Goal: Task Accomplishment & Management: Manage account settings

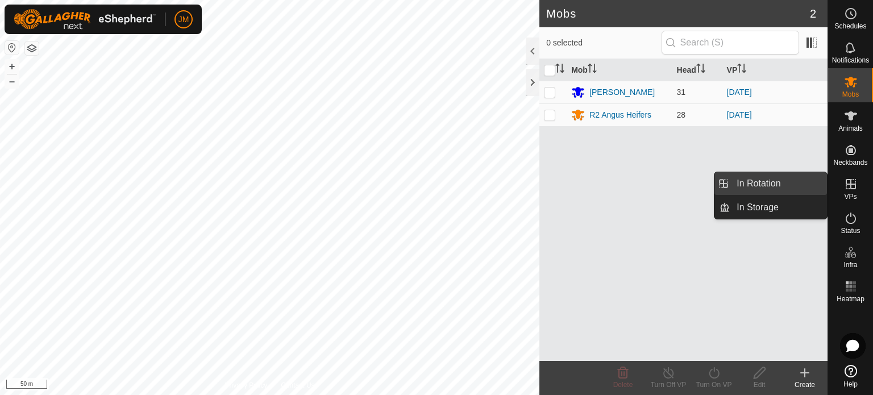
click at [778, 185] on link "In Rotation" at bounding box center [778, 183] width 97 height 23
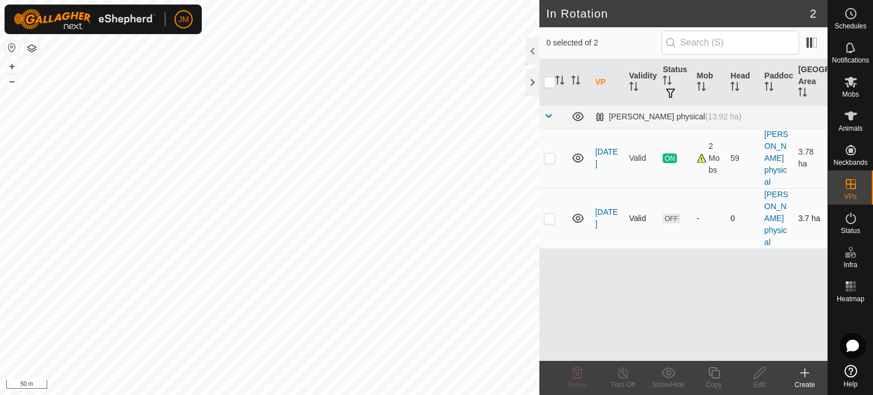
click at [549, 220] on p-checkbox at bounding box center [549, 218] width 11 height 9
click at [579, 375] on icon at bounding box center [578, 373] width 14 height 14
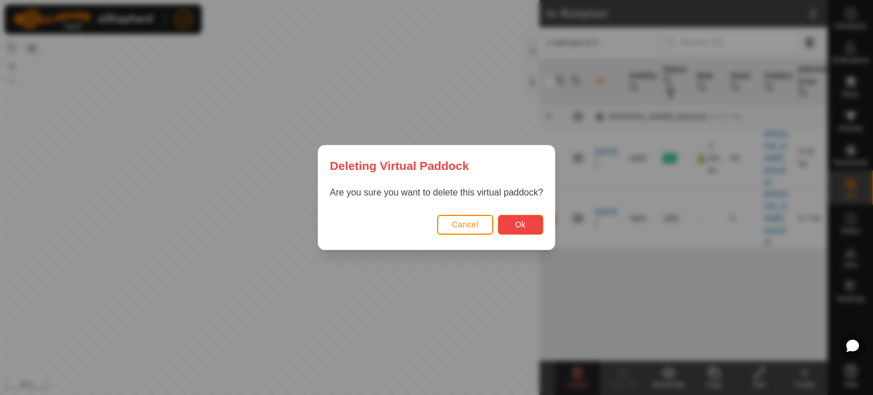
click at [517, 223] on span "Ok" at bounding box center [520, 224] width 11 height 9
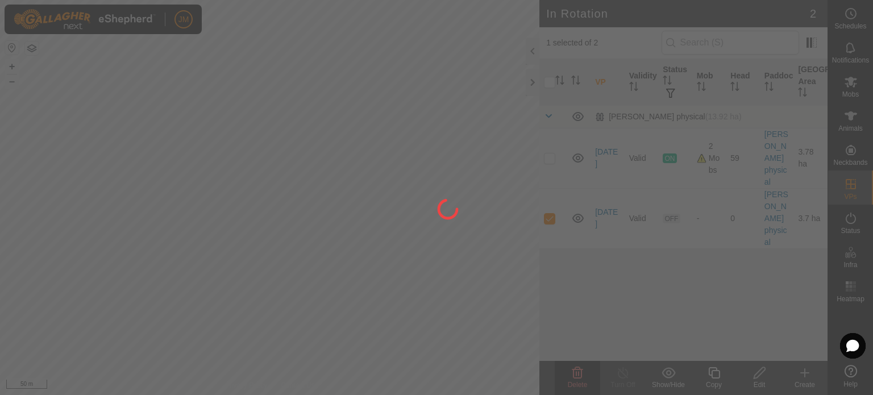
checkbox input "false"
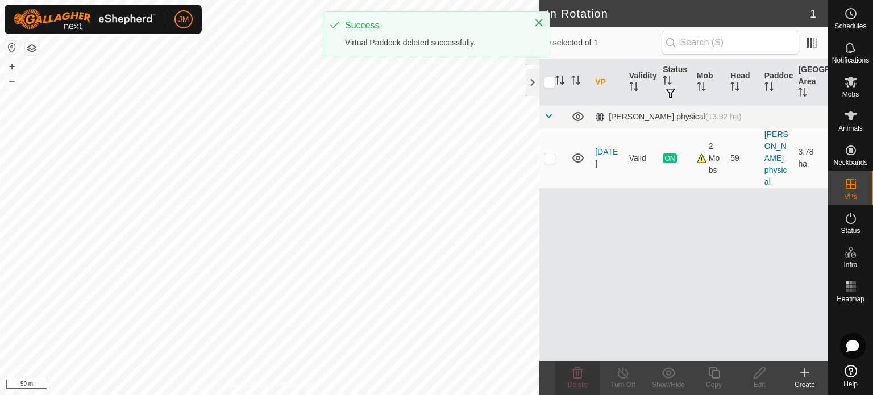
click at [809, 374] on icon at bounding box center [805, 373] width 14 height 14
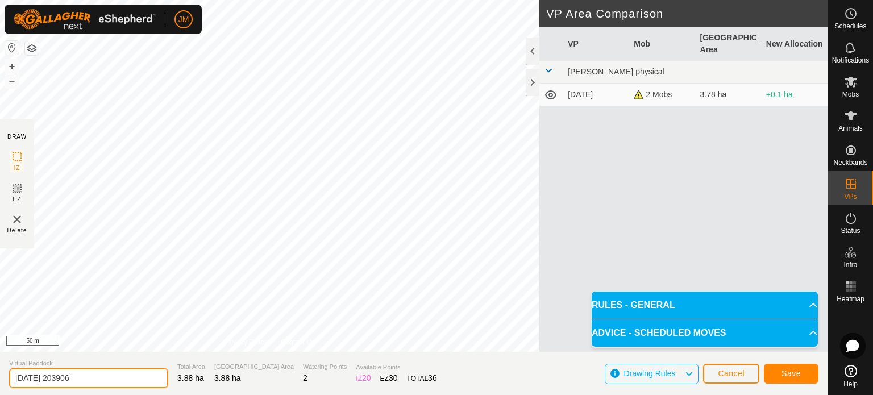
click at [90, 380] on input "[DATE] 203906" at bounding box center [88, 378] width 159 height 20
type input "2"
type input "tues"
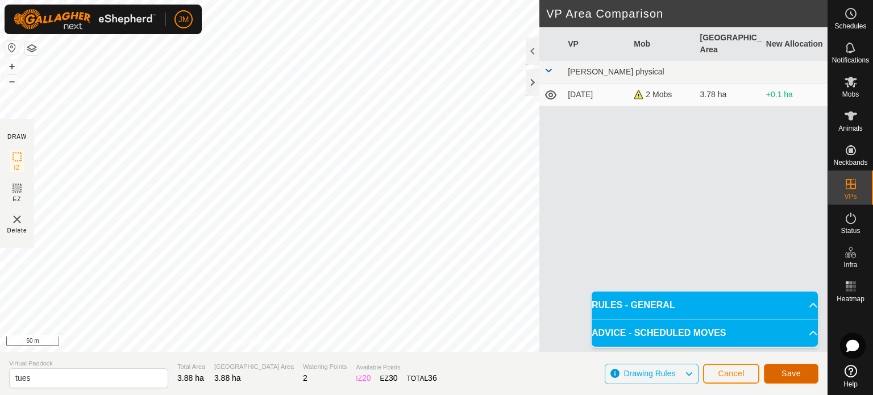
click at [798, 369] on span "Save" at bounding box center [791, 373] width 19 height 9
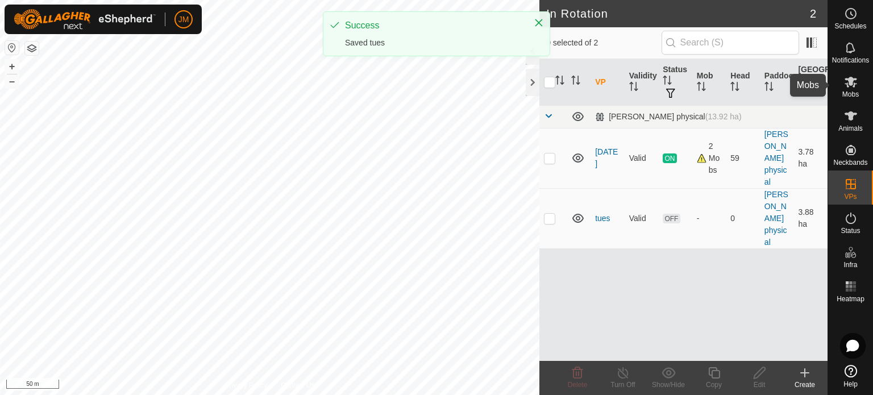
click at [852, 89] on es-mob-svg-icon at bounding box center [851, 82] width 20 height 18
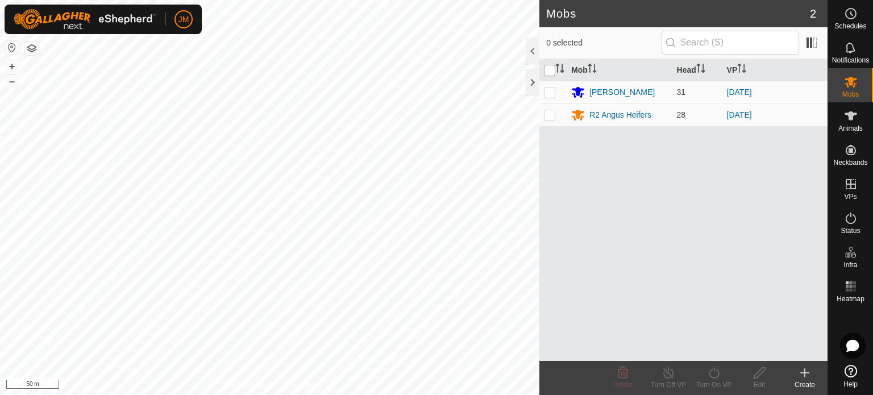
click at [554, 68] on input "checkbox" at bounding box center [549, 70] width 11 height 11
checkbox input "true"
click at [714, 372] on icon at bounding box center [714, 373] width 14 height 14
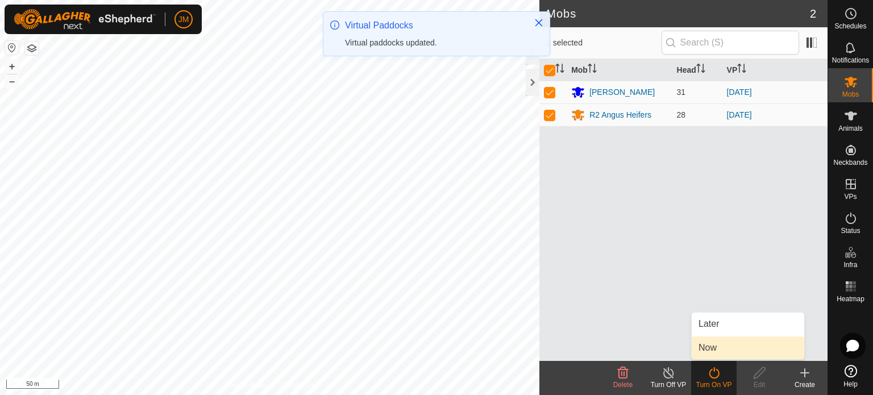
click at [714, 352] on link "Now" at bounding box center [748, 348] width 113 height 23
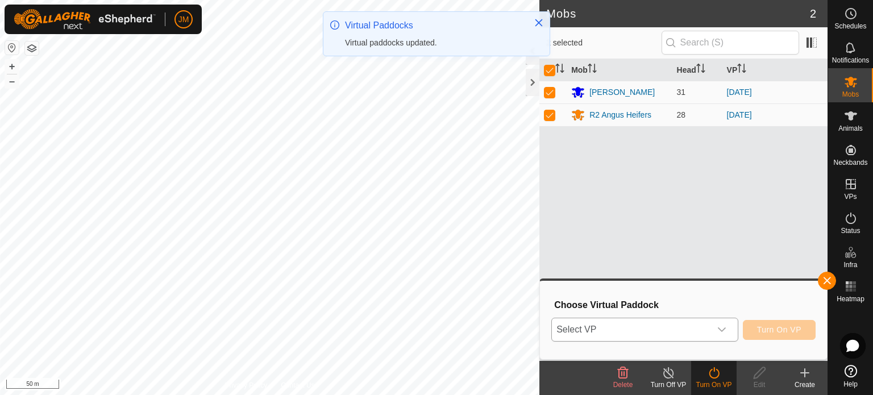
click at [720, 329] on icon "dropdown trigger" at bounding box center [722, 329] width 9 height 9
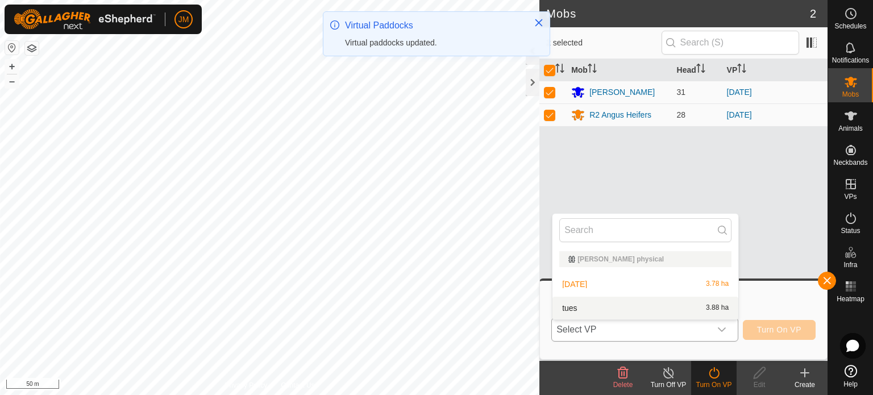
click at [713, 313] on li "tues 3.88 ha" at bounding box center [646, 308] width 186 height 23
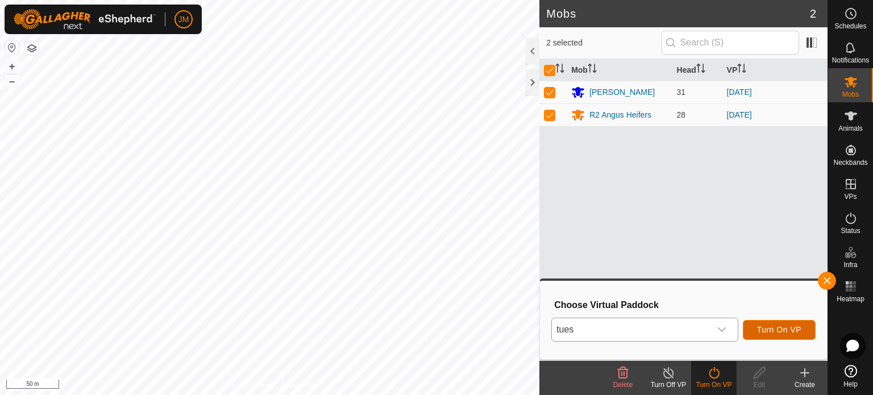
click at [762, 332] on span "Turn On VP" at bounding box center [779, 329] width 44 height 9
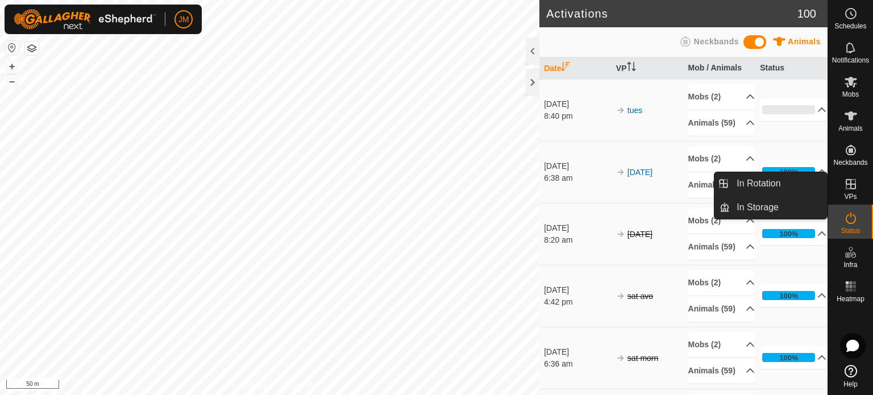
click at [849, 185] on icon at bounding box center [851, 184] width 14 height 14
click at [796, 188] on link "In Rotation" at bounding box center [778, 183] width 97 height 23
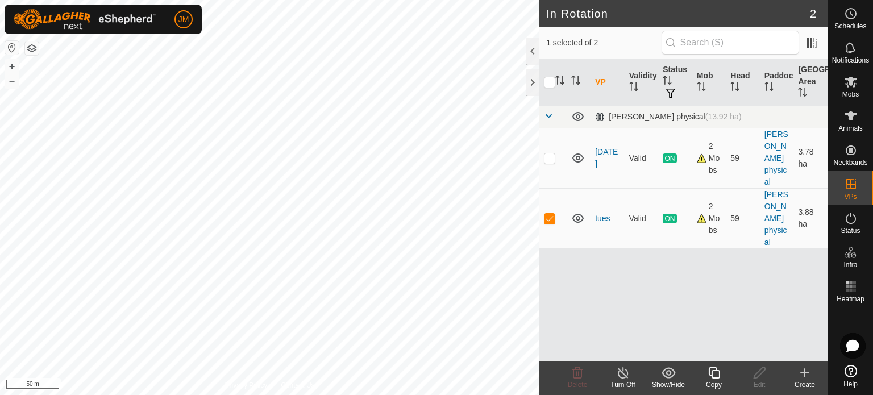
click at [805, 373] on icon at bounding box center [805, 373] width 8 height 0
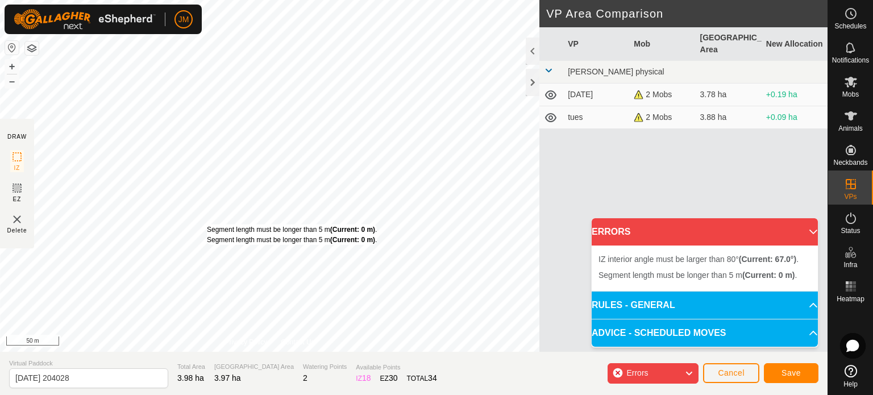
click at [207, 225] on div "Segment length must be longer than 5 m (Current: 0 m) . Segment length must be …" at bounding box center [292, 235] width 170 height 20
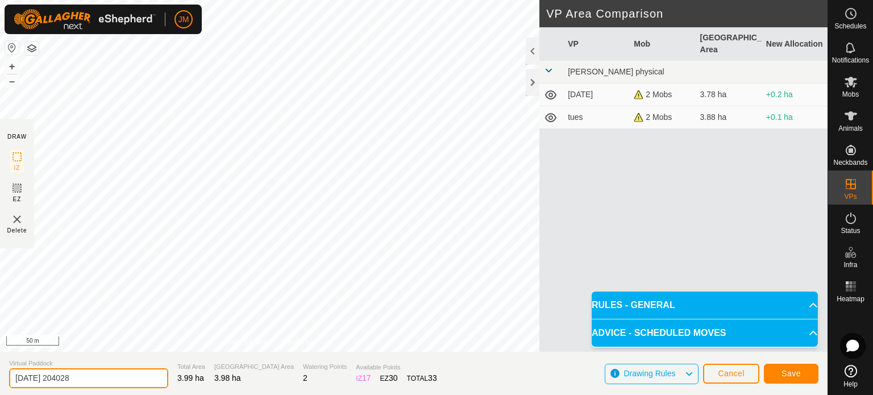
click at [99, 371] on input "[DATE] 204028" at bounding box center [88, 378] width 159 height 20
type input "2"
type input "weds"
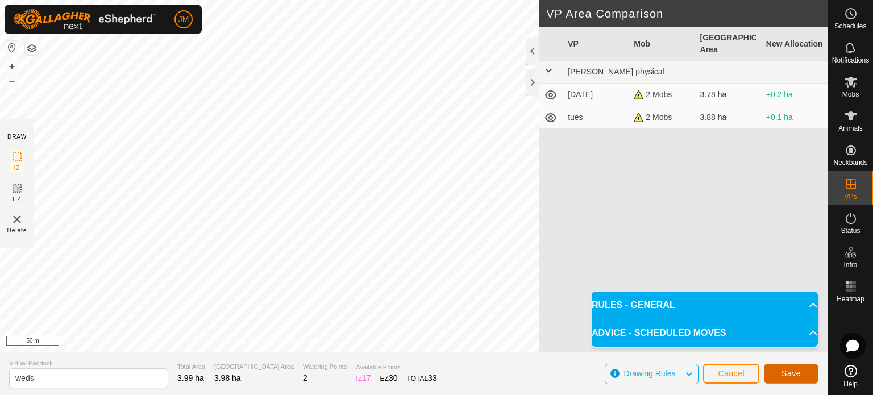
click at [792, 375] on span "Save" at bounding box center [791, 373] width 19 height 9
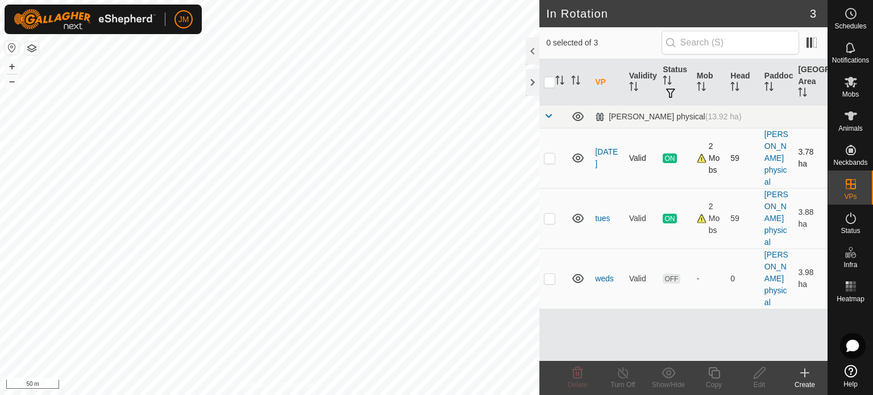
click at [549, 161] on p-checkbox at bounding box center [549, 158] width 11 height 9
checkbox input "false"
click at [577, 159] on icon at bounding box center [578, 158] width 11 height 9
click at [844, 26] on span "Schedules" at bounding box center [851, 26] width 32 height 7
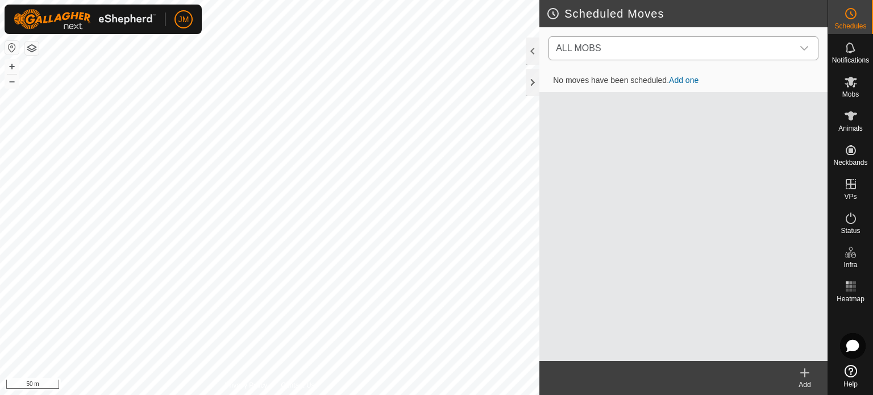
click at [678, 50] on span "ALL MOBS" at bounding box center [673, 48] width 242 height 23
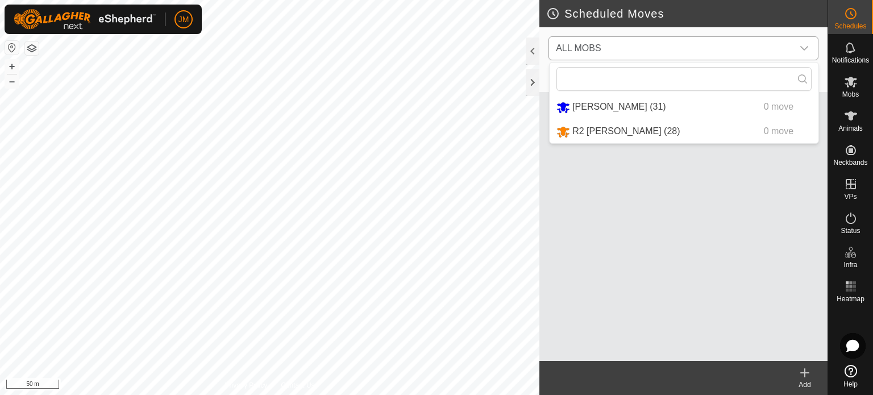
click at [603, 51] on span "ALL MOBS" at bounding box center [673, 48] width 242 height 23
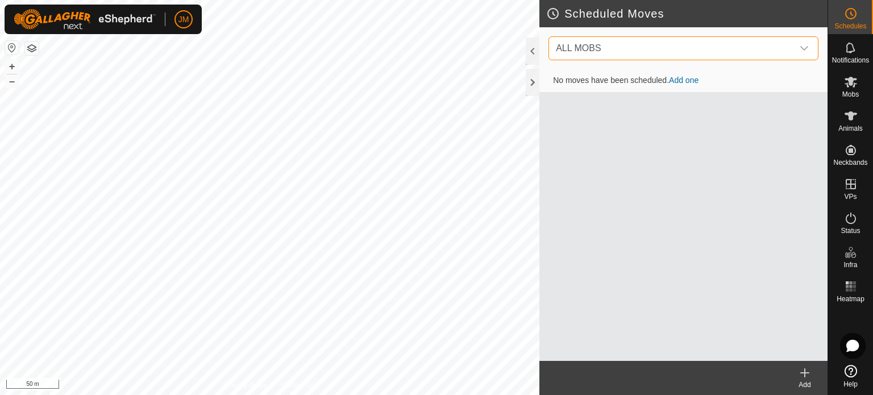
click at [685, 82] on link "Add one" at bounding box center [684, 80] width 30 height 9
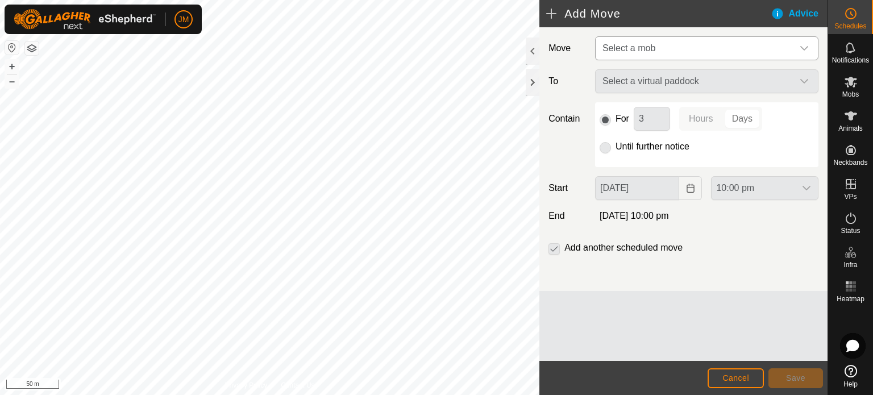
click at [664, 52] on span "Select a mob" at bounding box center [695, 48] width 195 height 23
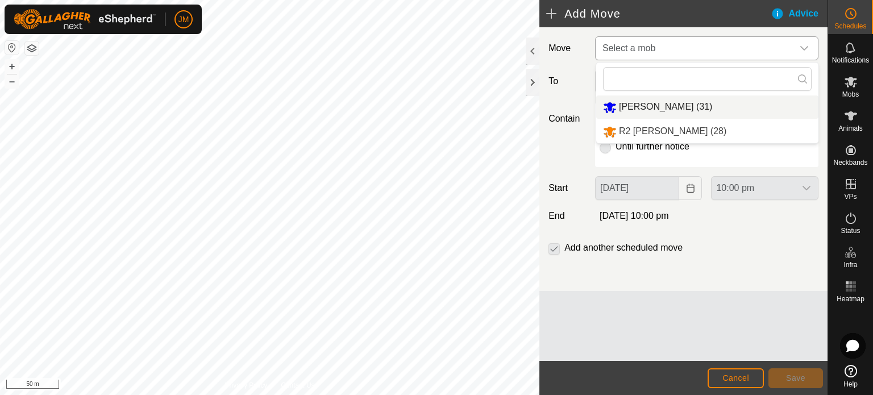
click at [643, 110] on li "[PERSON_NAME] (31)" at bounding box center [707, 107] width 222 height 23
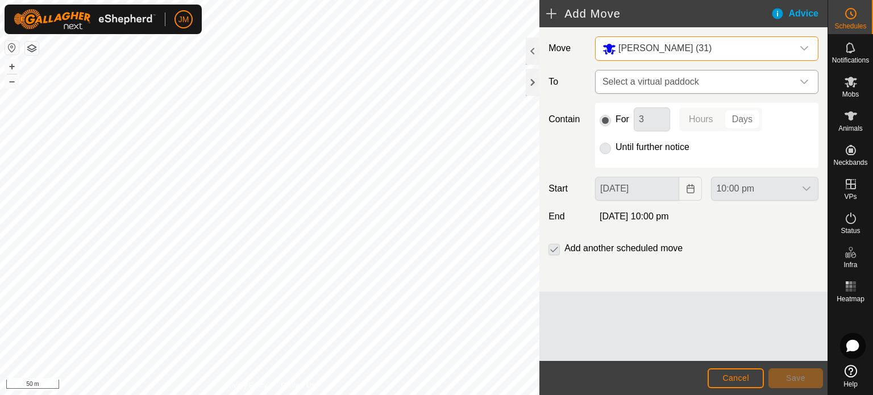
click at [651, 81] on span "Select a virtual paddock" at bounding box center [695, 82] width 195 height 23
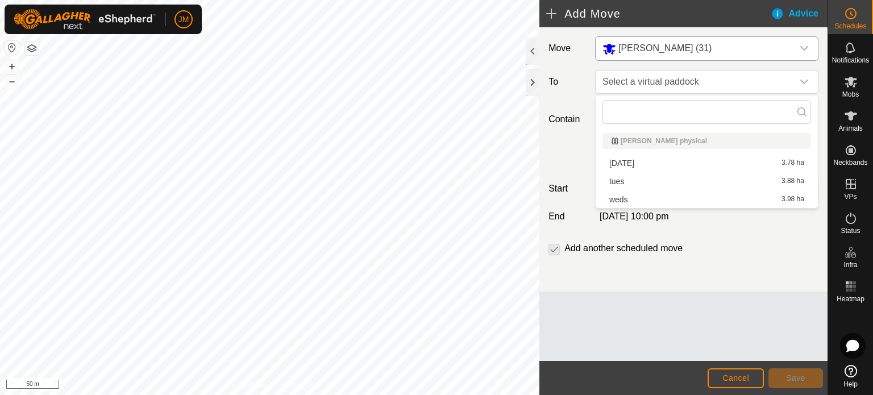
click at [624, 200] on li "weds 3.98 ha" at bounding box center [707, 199] width 209 height 17
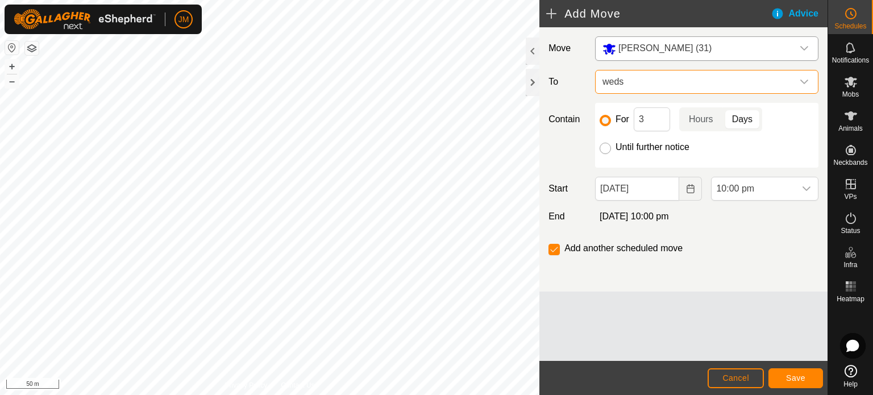
click at [601, 147] on input "Until further notice" at bounding box center [605, 148] width 11 height 11
radio input "true"
checkbox input "false"
click at [692, 189] on icon "Choose Date" at bounding box center [690, 188] width 9 height 9
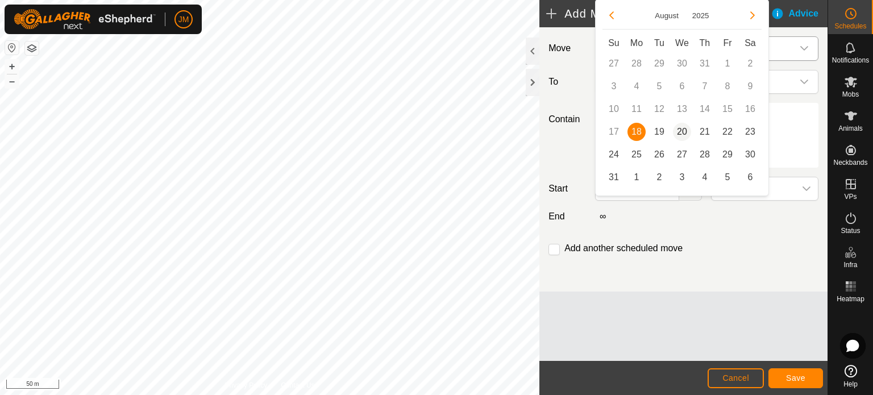
click at [682, 134] on span "20" at bounding box center [682, 132] width 18 height 18
type input "[DATE]"
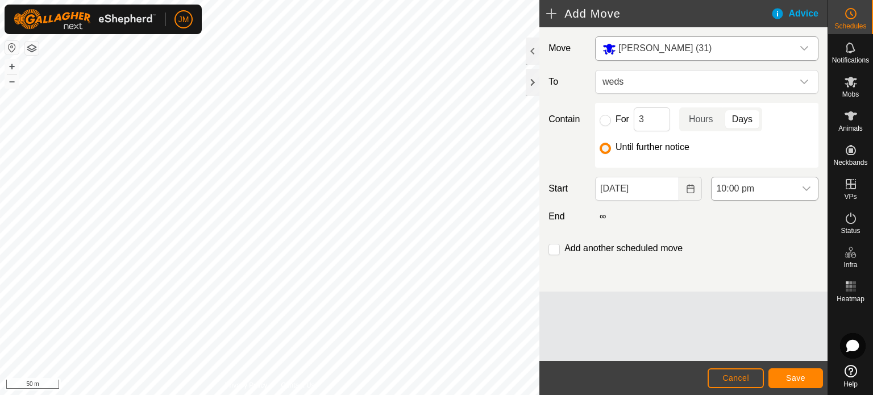
click at [742, 188] on span "10:00 pm" at bounding box center [754, 188] width 84 height 23
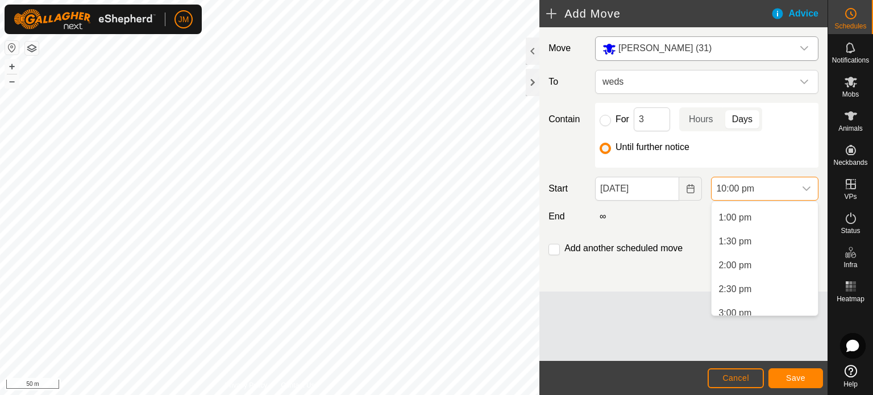
scroll to position [625, 0]
click at [819, 310] on div "12:00 am 12:30 am 1:00 am 1:30 am 2:00 am 2:30 am 3:00 am 3:30 am 4:00 am 4:30 …" at bounding box center [764, 258] width 107 height 115
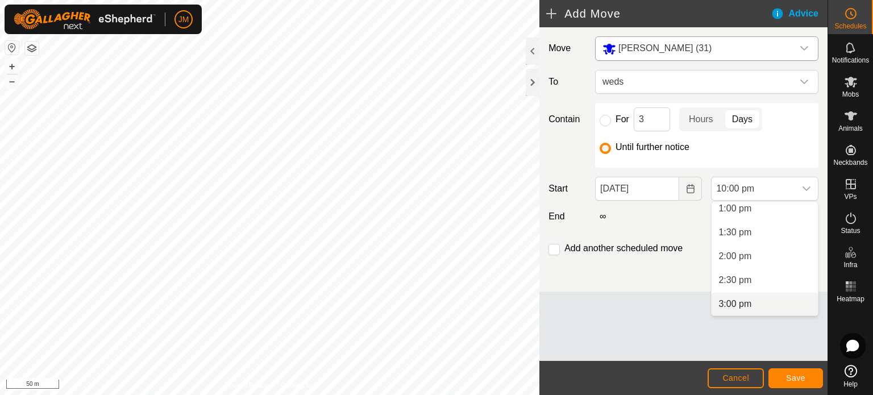
click at [819, 310] on div "12:00 am 12:30 am 1:00 am 1:30 am 2:00 am 2:30 am 3:00 am 3:30 am 4:00 am 4:30 …" at bounding box center [764, 258] width 107 height 115
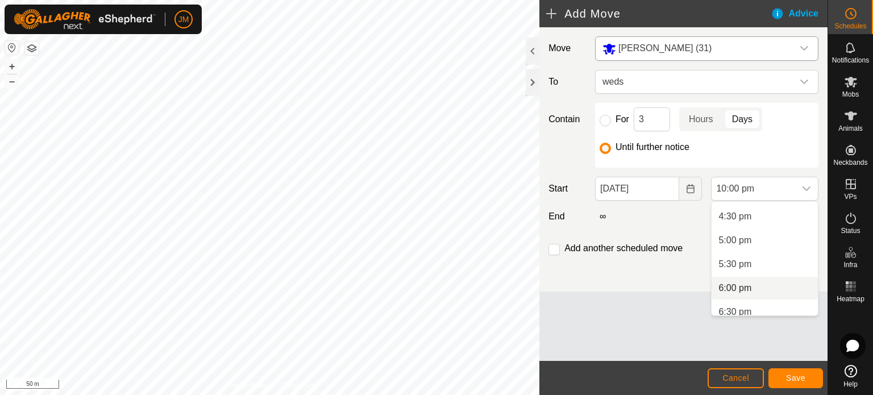
scroll to position [793, 0]
click at [743, 264] on li "6:00 am" at bounding box center [765, 261] width 106 height 23
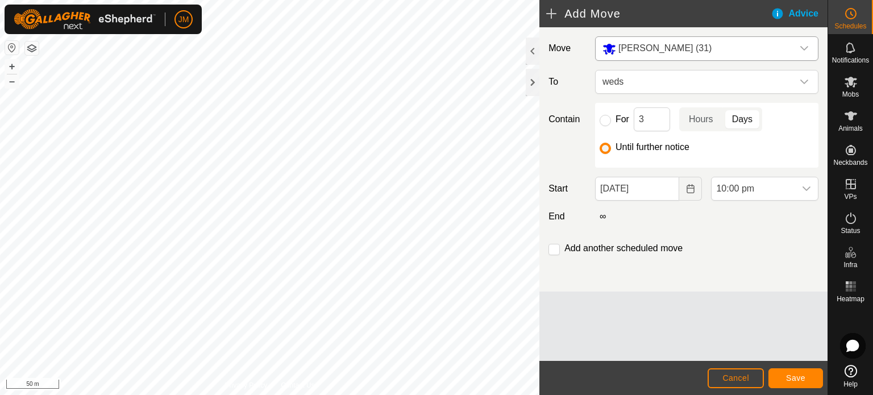
scroll to position [960, 0]
click at [799, 381] on span "Save" at bounding box center [795, 378] width 19 height 9
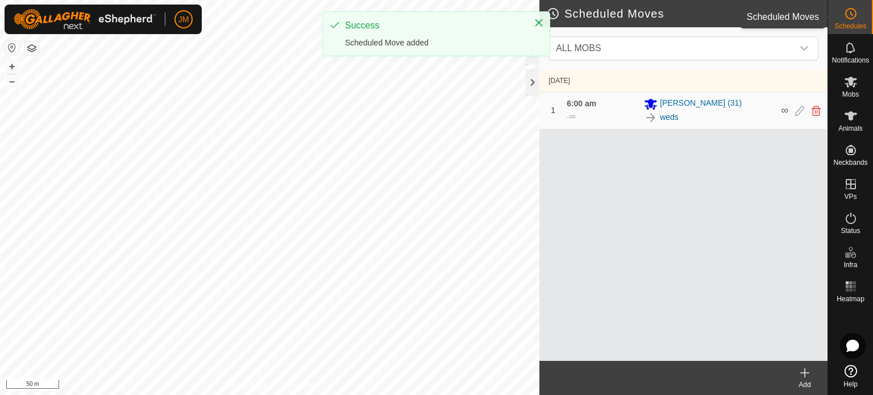
click at [861, 19] on div "Schedules" at bounding box center [850, 17] width 45 height 34
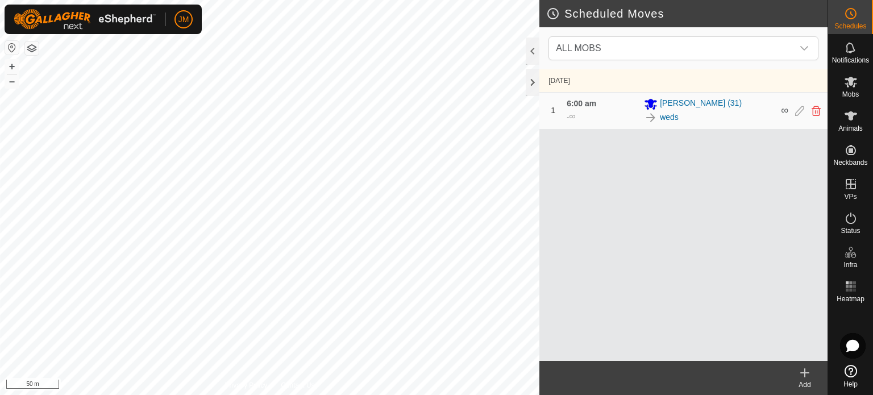
click at [861, 19] on div "Schedules" at bounding box center [850, 17] width 45 height 34
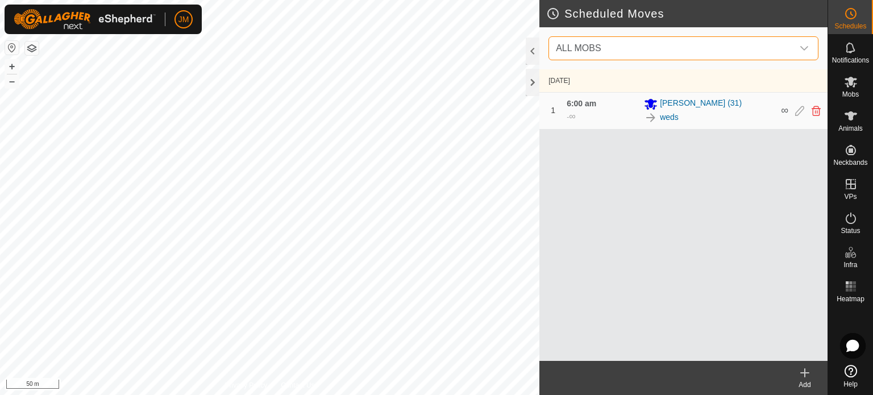
click at [753, 55] on span "ALL MOBS" at bounding box center [673, 48] width 242 height 23
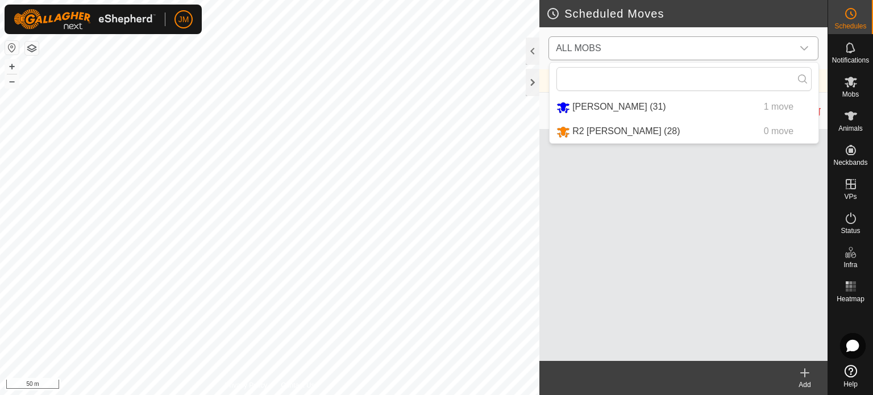
click at [710, 134] on li "R2 [PERSON_NAME] (28) 0 move" at bounding box center [684, 131] width 269 height 23
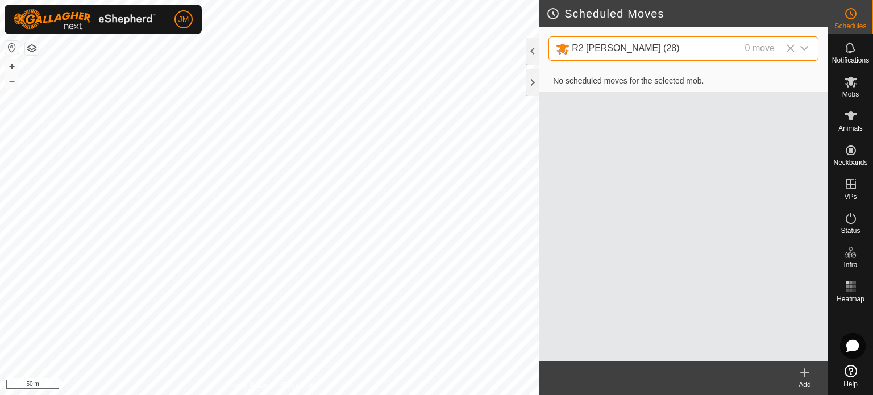
click at [806, 375] on icon at bounding box center [805, 373] width 14 height 14
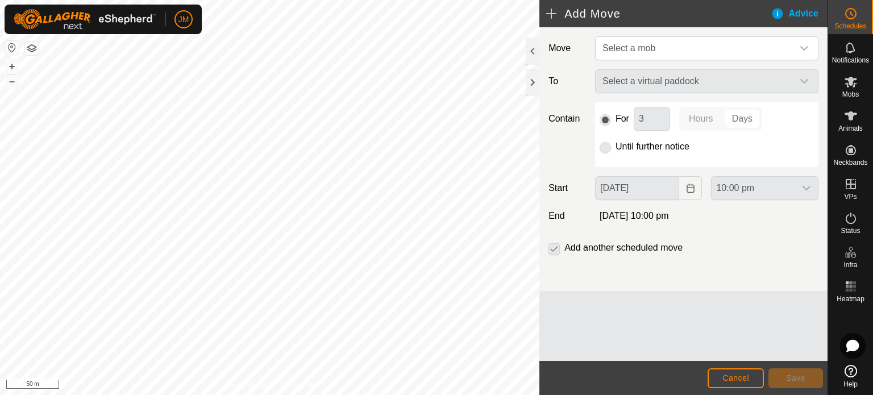
click at [607, 146] on p-radiobutton at bounding box center [605, 147] width 11 height 14
click at [607, 148] on p-radiobutton at bounding box center [605, 147] width 11 height 14
click at [637, 48] on span "Select a mob" at bounding box center [629, 48] width 53 height 10
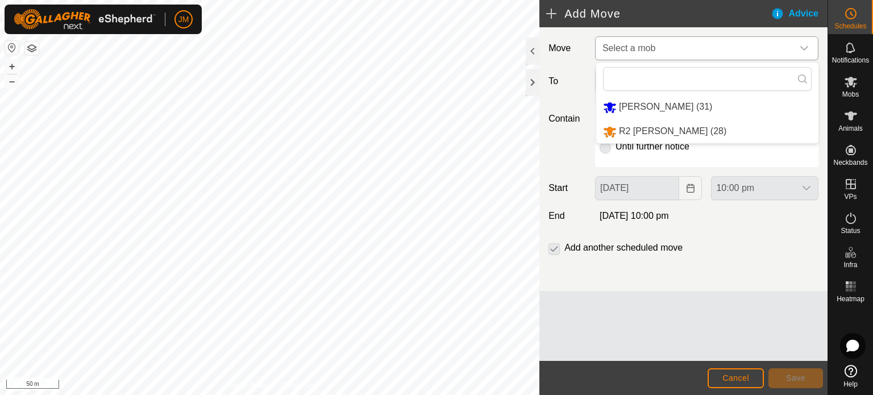
click at [627, 131] on li "R2 [PERSON_NAME] (28)" at bounding box center [707, 131] width 222 height 23
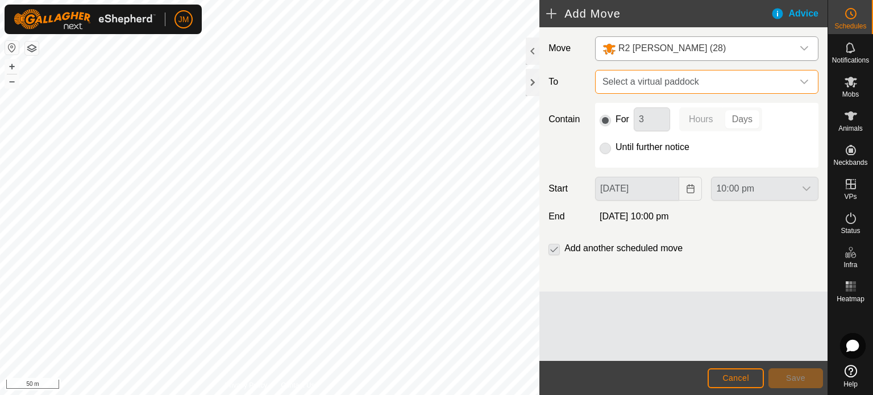
click at [640, 80] on span "Select a virtual paddock" at bounding box center [695, 82] width 195 height 23
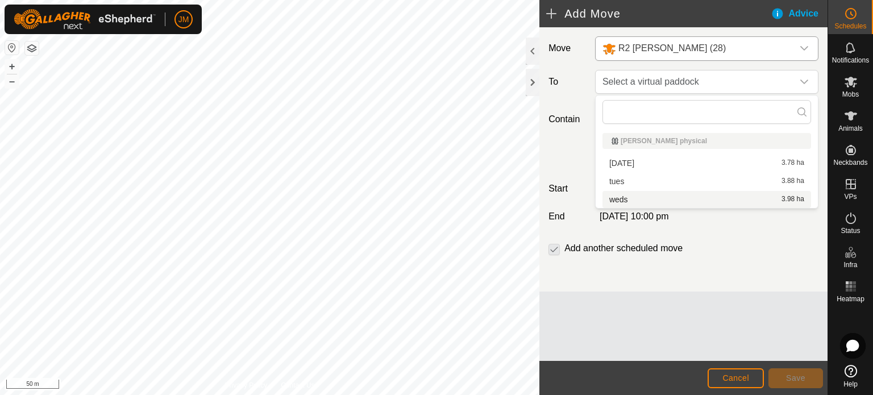
click at [627, 201] on li "weds 3.98 ha" at bounding box center [707, 199] width 209 height 17
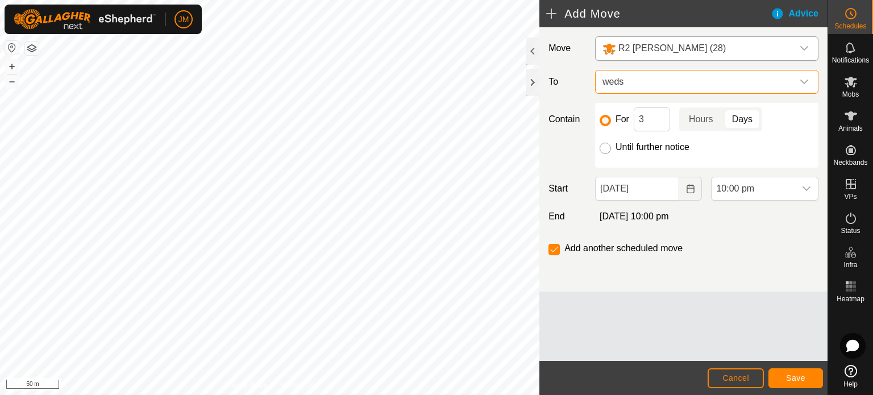
click at [607, 150] on input "Until further notice" at bounding box center [605, 148] width 11 height 11
radio input "true"
checkbox input "false"
click at [690, 193] on button "Choose Date" at bounding box center [691, 189] width 23 height 24
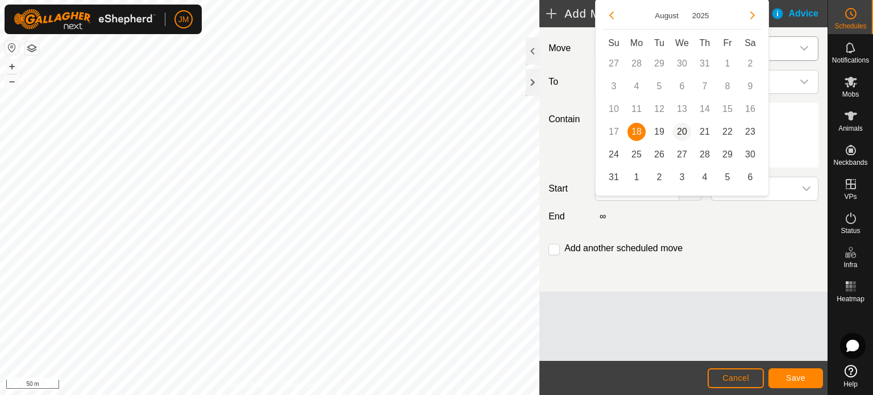
click at [681, 132] on span "20" at bounding box center [682, 132] width 18 height 18
type input "[DATE]"
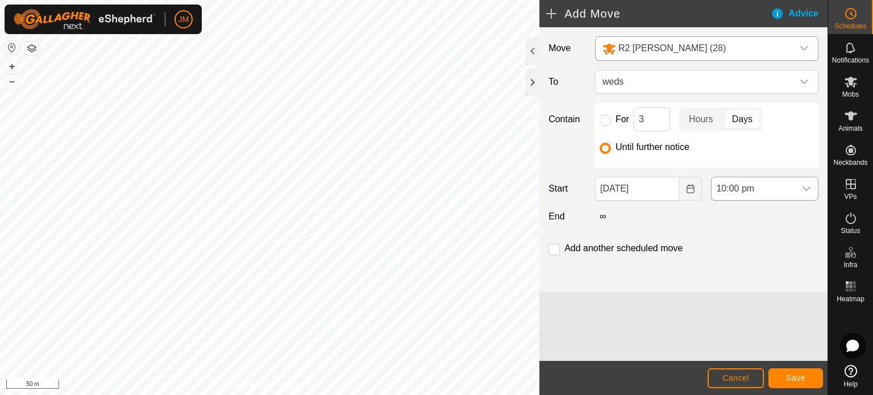
click at [730, 190] on span "10:00 pm" at bounding box center [754, 188] width 84 height 23
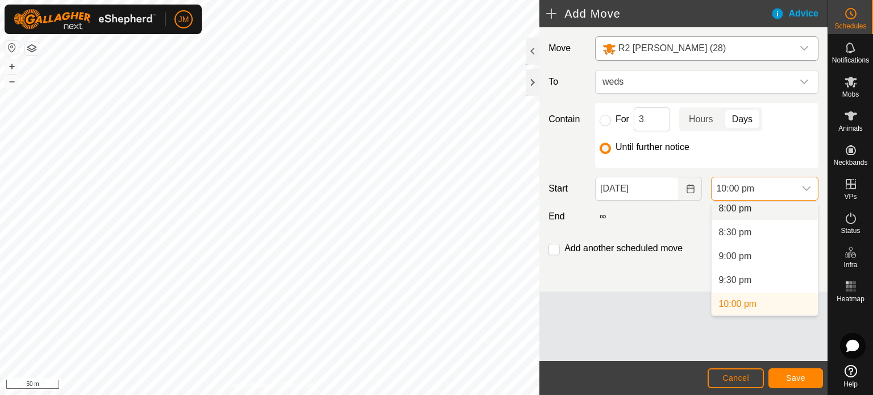
scroll to position [955, 0]
click at [808, 210] on li "8:00 pm" at bounding box center [765, 213] width 106 height 23
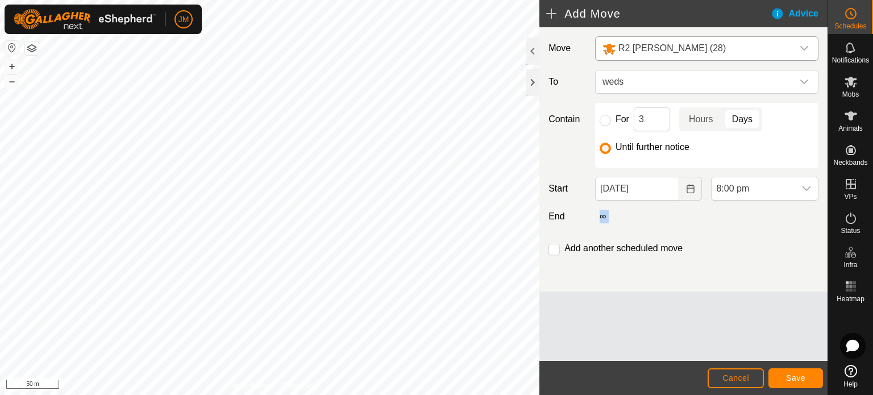
click at [808, 210] on div "∞" at bounding box center [707, 217] width 233 height 14
click at [778, 192] on span "8:00 pm" at bounding box center [754, 188] width 84 height 23
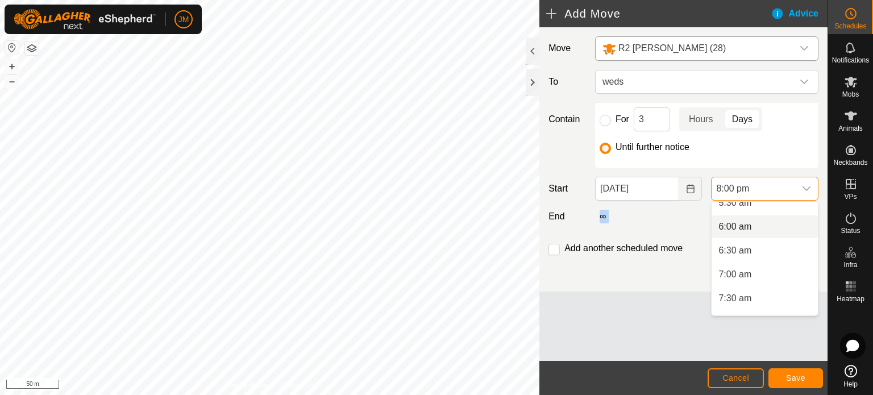
scroll to position [263, 0]
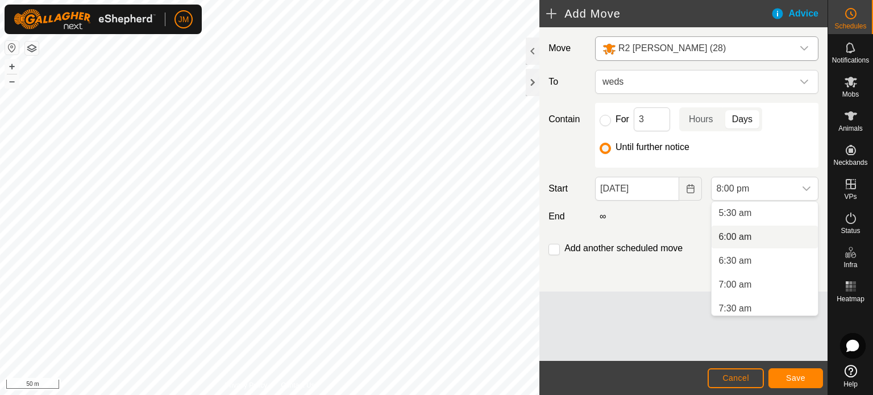
click at [760, 234] on li "6:00 am" at bounding box center [765, 237] width 106 height 23
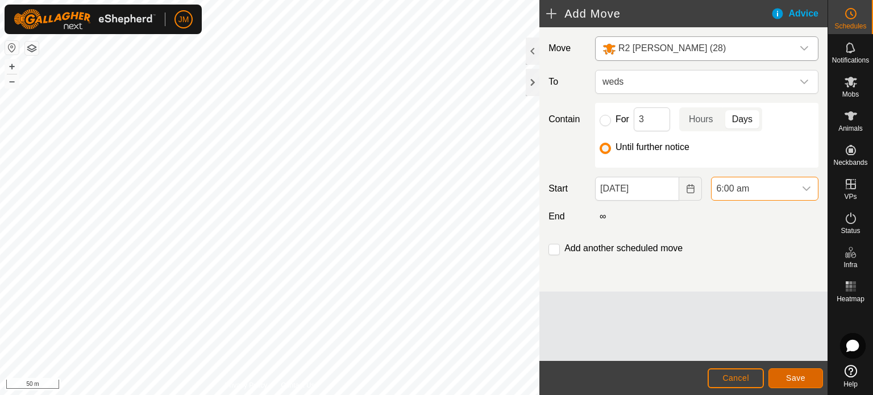
click at [790, 376] on span "Save" at bounding box center [795, 378] width 19 height 9
